Goal: Task Accomplishment & Management: Use online tool/utility

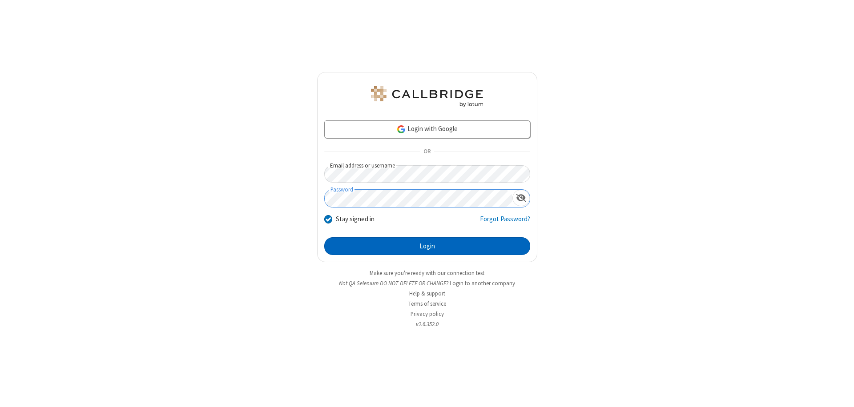
click at [427, 246] on button "Login" at bounding box center [427, 246] width 206 height 18
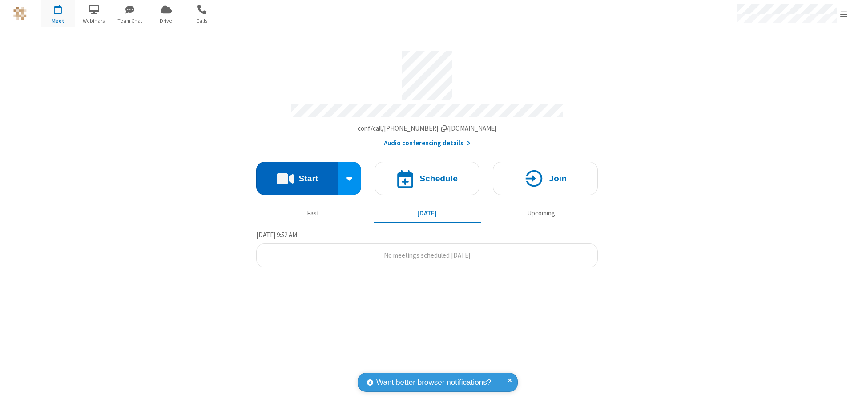
click at [297, 174] on button "Start" at bounding box center [297, 178] width 82 height 33
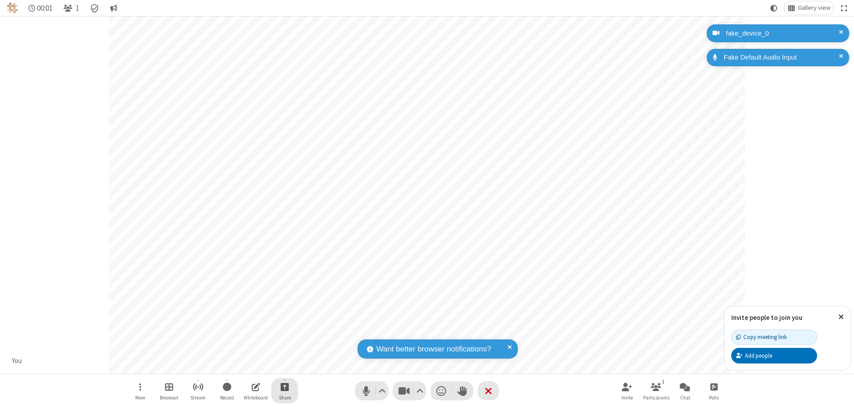
click at [285, 387] on span "Start sharing" at bounding box center [285, 387] width 8 height 11
click at [249, 366] on span "Share my screen" at bounding box center [249, 366] width 10 height 8
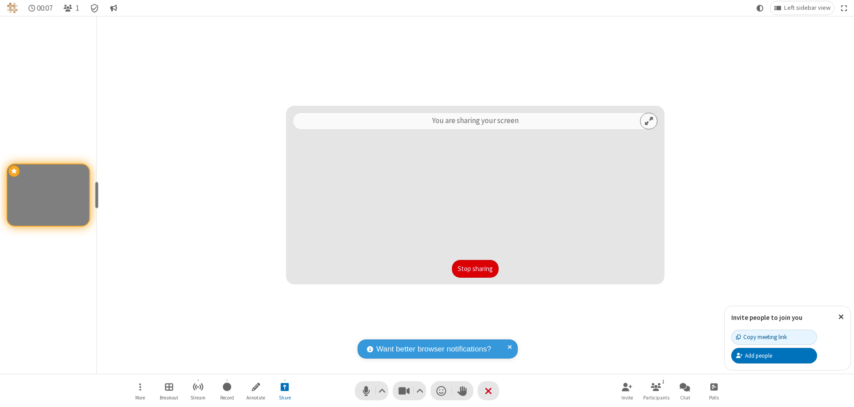
click at [475, 269] on button "Stop sharing" at bounding box center [475, 269] width 47 height 18
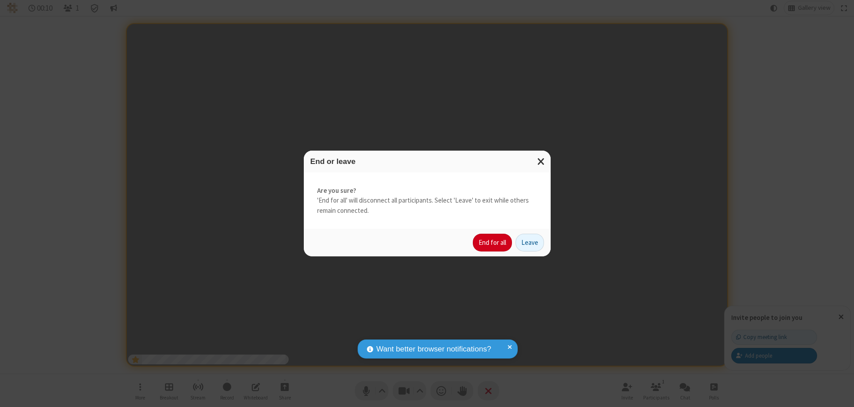
click at [493, 243] on button "End for all" at bounding box center [492, 243] width 39 height 18
